Goal: Task Accomplishment & Management: Use online tool/utility

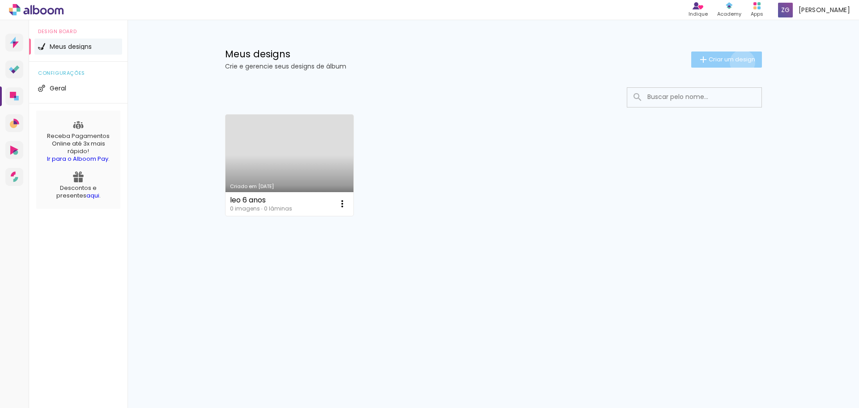
click at [740, 62] on span "Criar um design" at bounding box center [732, 59] width 47 height 6
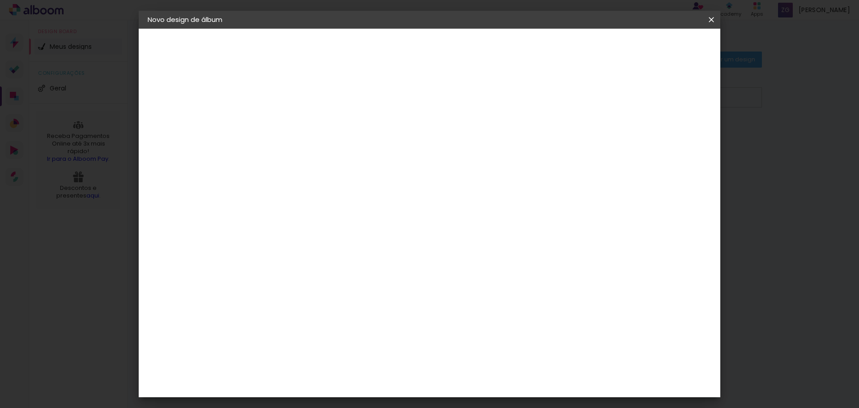
click at [294, 123] on input at bounding box center [294, 120] width 0 height 14
type input "Bodas Duda e AP"
type paper-input "Bodas Duda e AP"
click at [0, 0] on slot "Avançar" at bounding box center [0, 0] width 0 height 0
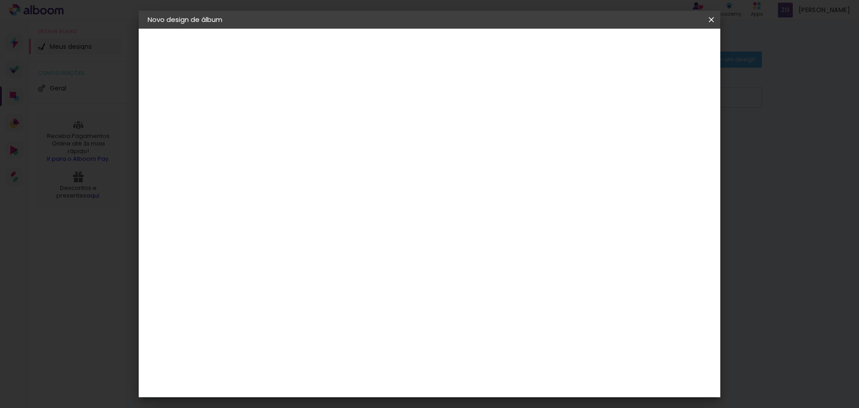
click at [310, 374] on div "Digipix Pro" at bounding box center [299, 381] width 22 height 14
click at [0, 0] on slot "Avançar" at bounding box center [0, 0] width 0 height 0
click at [329, 149] on input "text" at bounding box center [311, 156] width 35 height 14
click at [506, 145] on paper-item "180º FLAT 600" at bounding box center [487, 149] width 179 height 18
type input "180º FLAT 600"
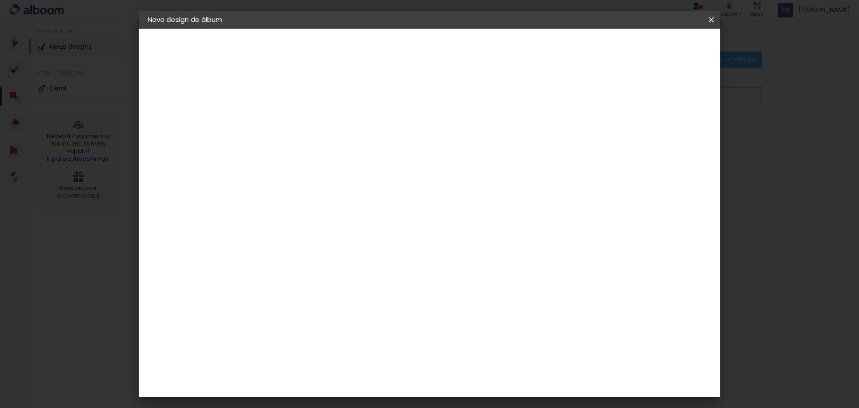
scroll to position [48, 0]
click at [453, 105] on div "Opções disponíveis 180º FLAT 600 180º LIGHT 180 SLIM 180° Photo HD Prime 180° F…" at bounding box center [354, 67] width 198 height 76
click at [354, 330] on span "29.7 × 29.7" at bounding box center [334, 339] width 42 height 18
click at [0, 0] on slot "Avançar" at bounding box center [0, 0] width 0 height 0
click at [518, 79] on div "mm Mostrar sangria 30 cm Largura da página 30.3 cm Altura 60 cm Largura da lâmi…" at bounding box center [466, 67] width 423 height 76
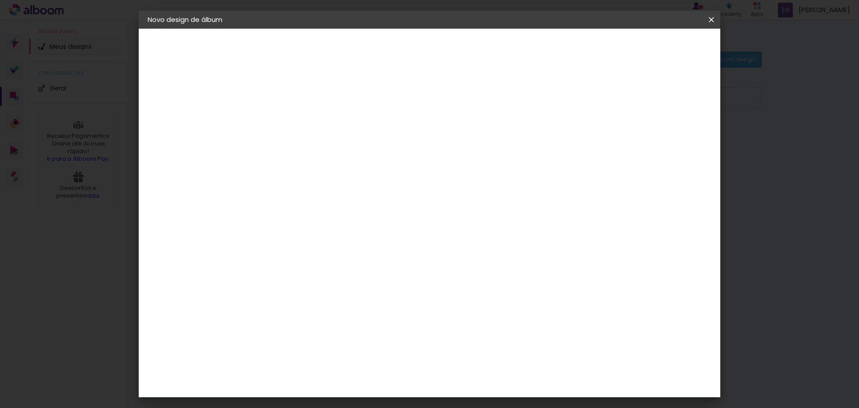
click at [0, 0] on slot "Voltar" at bounding box center [0, 0] width 0 height 0
click at [343, 183] on div "Escolha o tamanho" at bounding box center [317, 204] width 52 height 42
click at [329, 149] on input "text" at bounding box center [311, 156] width 35 height 14
click at [489, 148] on paper-item "180º FLAT 600" at bounding box center [487, 149] width 179 height 18
type input "180º FLAT 600"
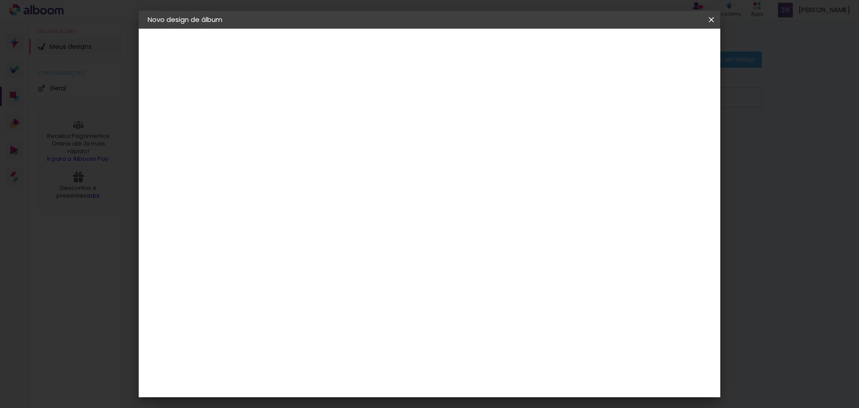
scroll to position [48, 0]
click at [354, 330] on span "29.7 × 29.7" at bounding box center [334, 339] width 42 height 18
click at [0, 0] on slot "Avançar" at bounding box center [0, 0] width 0 height 0
click at [655, 44] on span "Iniciar design" at bounding box center [635, 47] width 41 height 6
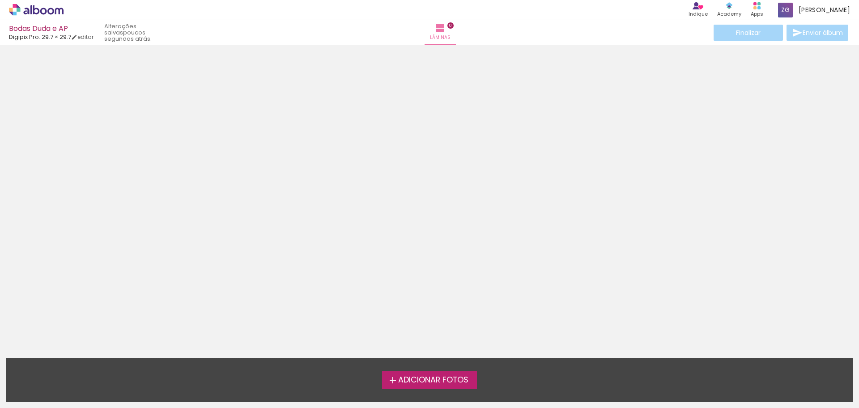
click at [398, 379] on span "Adicionar Fotos" at bounding box center [433, 380] width 70 height 8
click at [0, 0] on input "file" at bounding box center [0, 0] width 0 height 0
